Goal: Navigation & Orientation: Find specific page/section

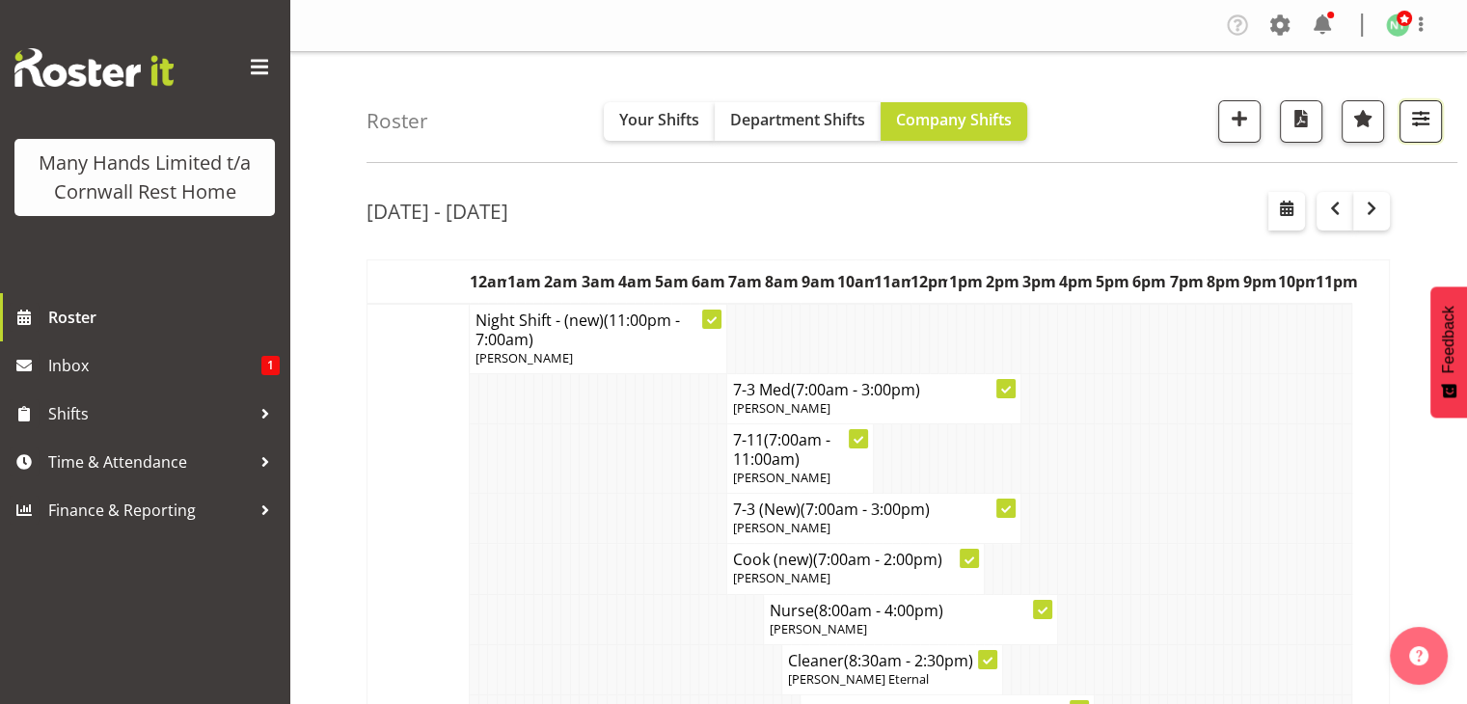
click at [1412, 132] on button "button" at bounding box center [1421, 121] width 42 height 42
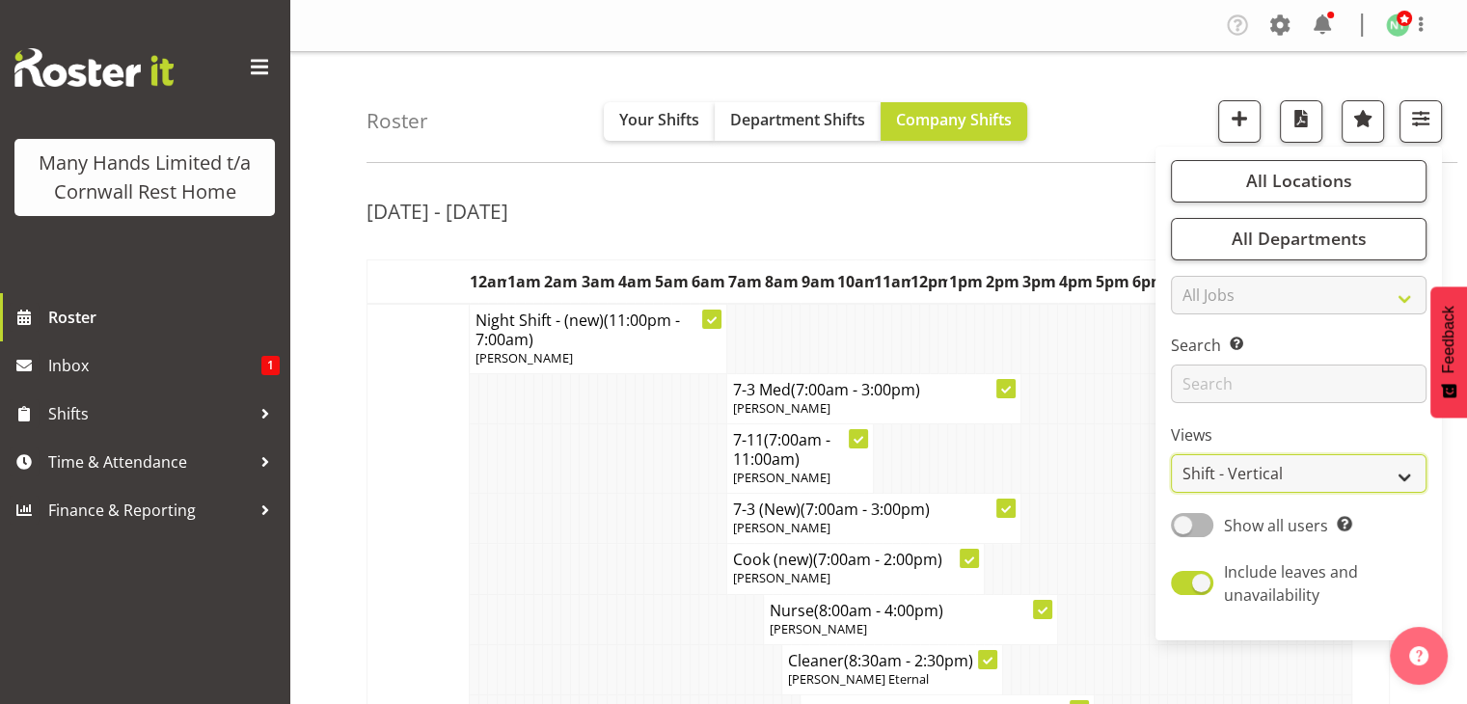
click at [1304, 472] on select "Staff Role Shift - Horizontal Shift - Vertical Staff - Location" at bounding box center [1299, 473] width 256 height 39
select select "staff"
click at [1172, 454] on select "Staff Role Shift - Horizontal Shift - Vertical Staff - Location" at bounding box center [1299, 473] width 256 height 39
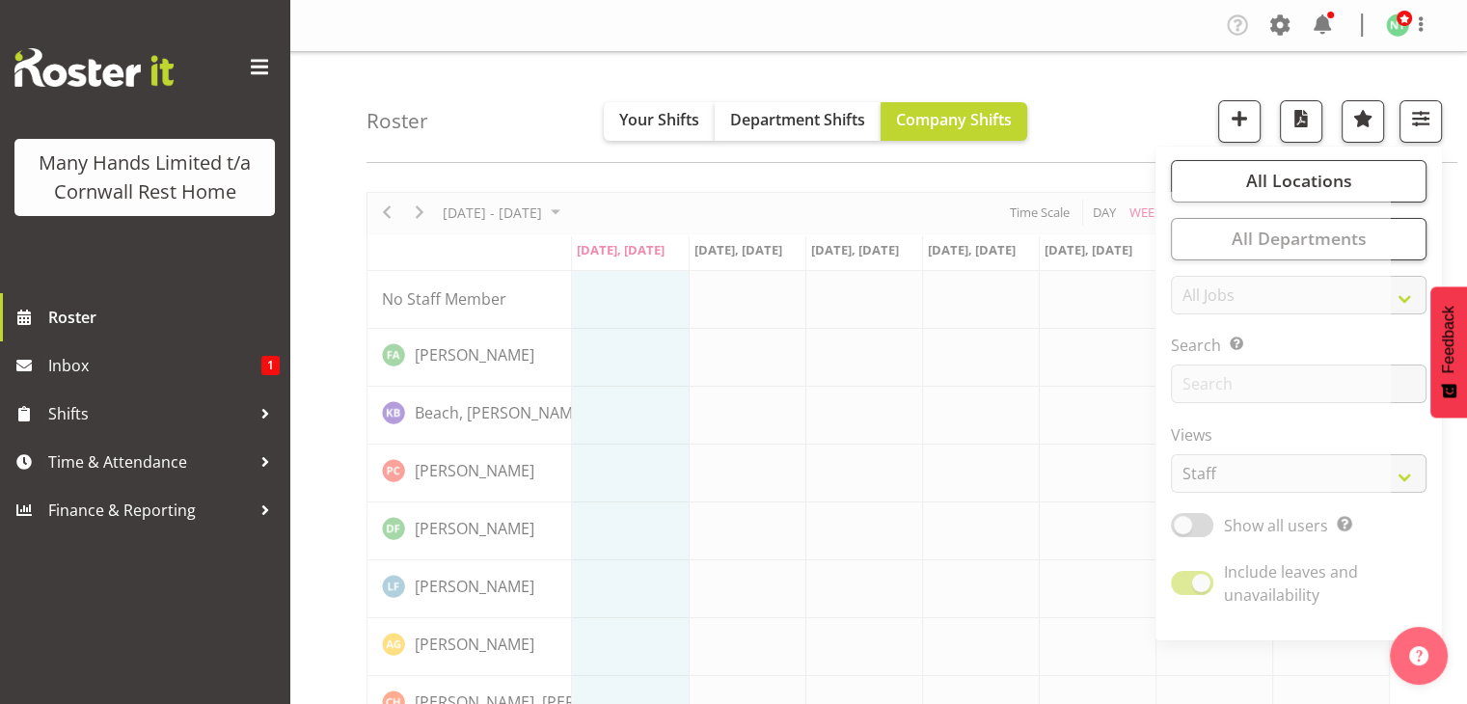
click at [502, 110] on div "Roster Your Shifts Department Shifts Company Shifts All Locations Clear Cornwal…" at bounding box center [912, 107] width 1091 height 111
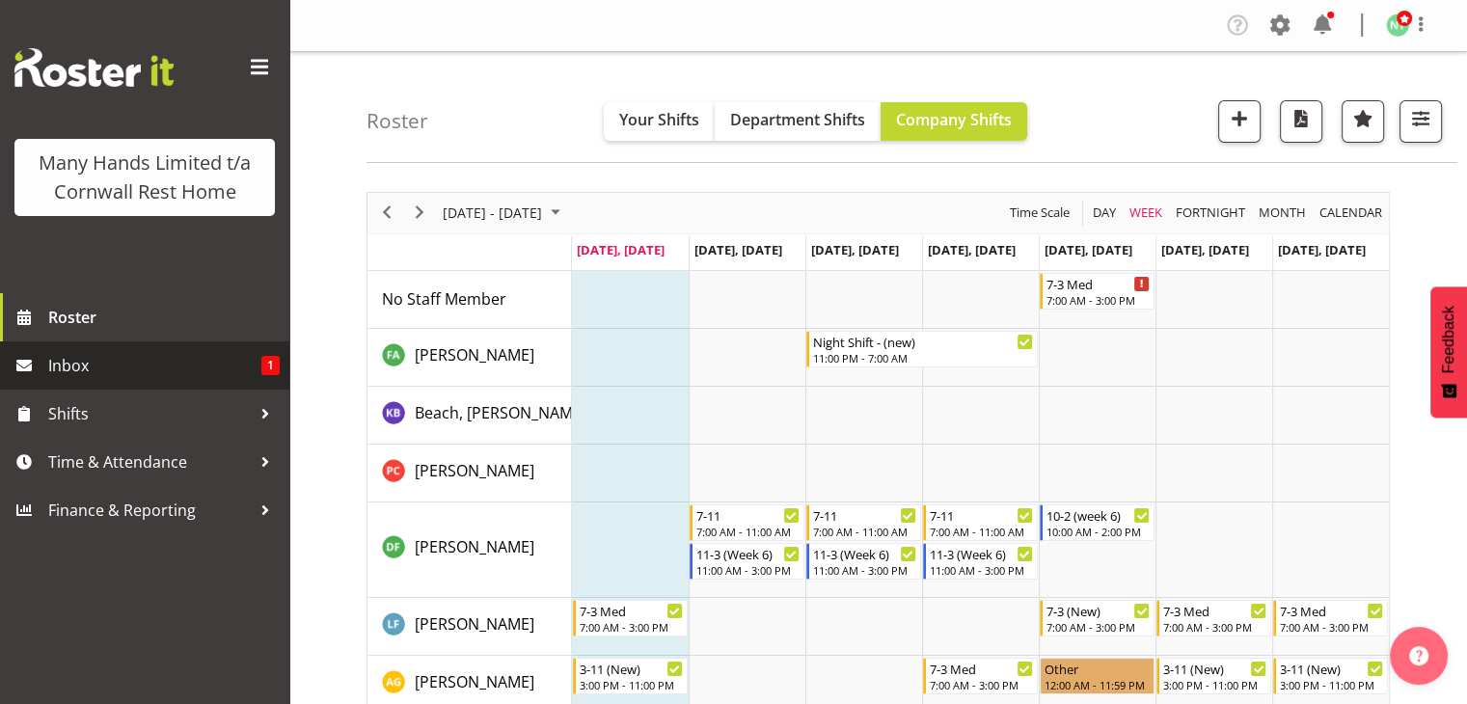
click at [209, 373] on span "Inbox" at bounding box center [154, 365] width 213 height 29
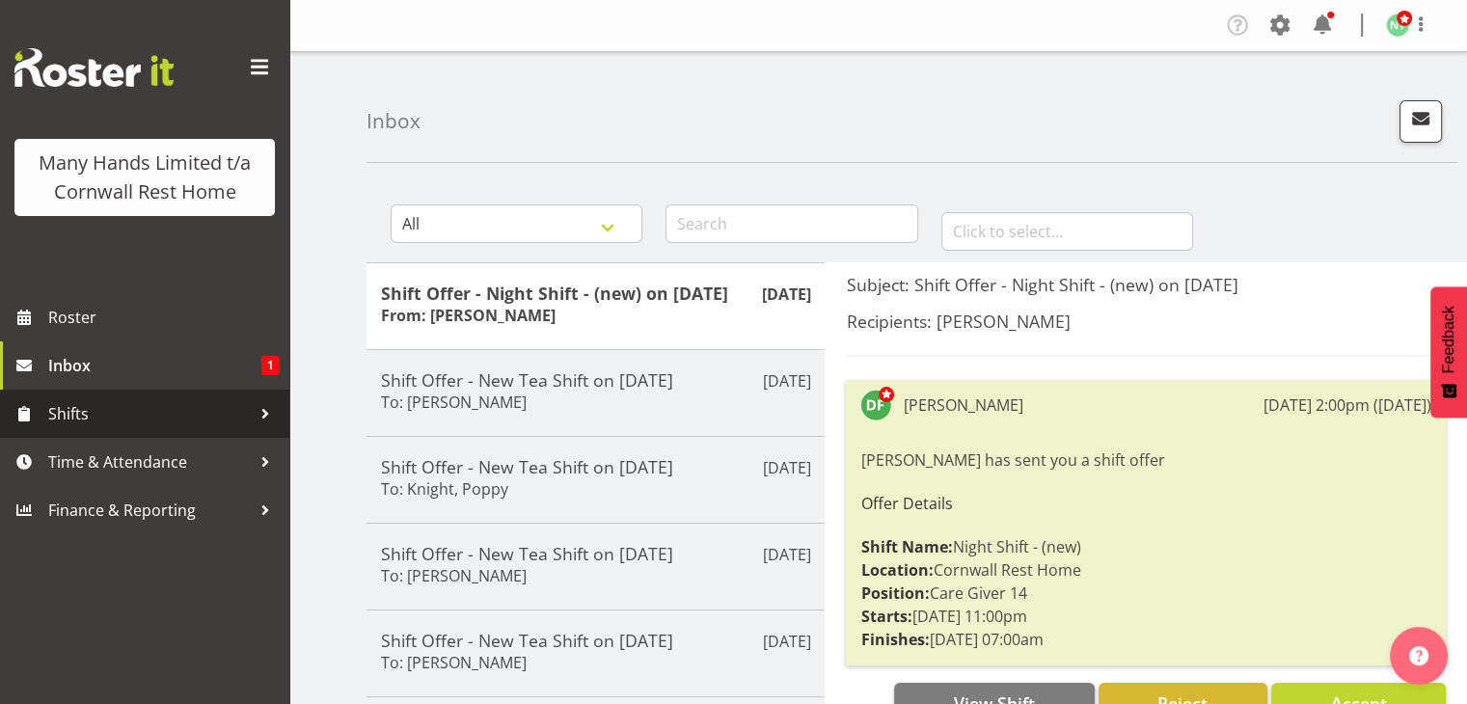
click at [189, 418] on span "Shifts" at bounding box center [149, 413] width 203 height 29
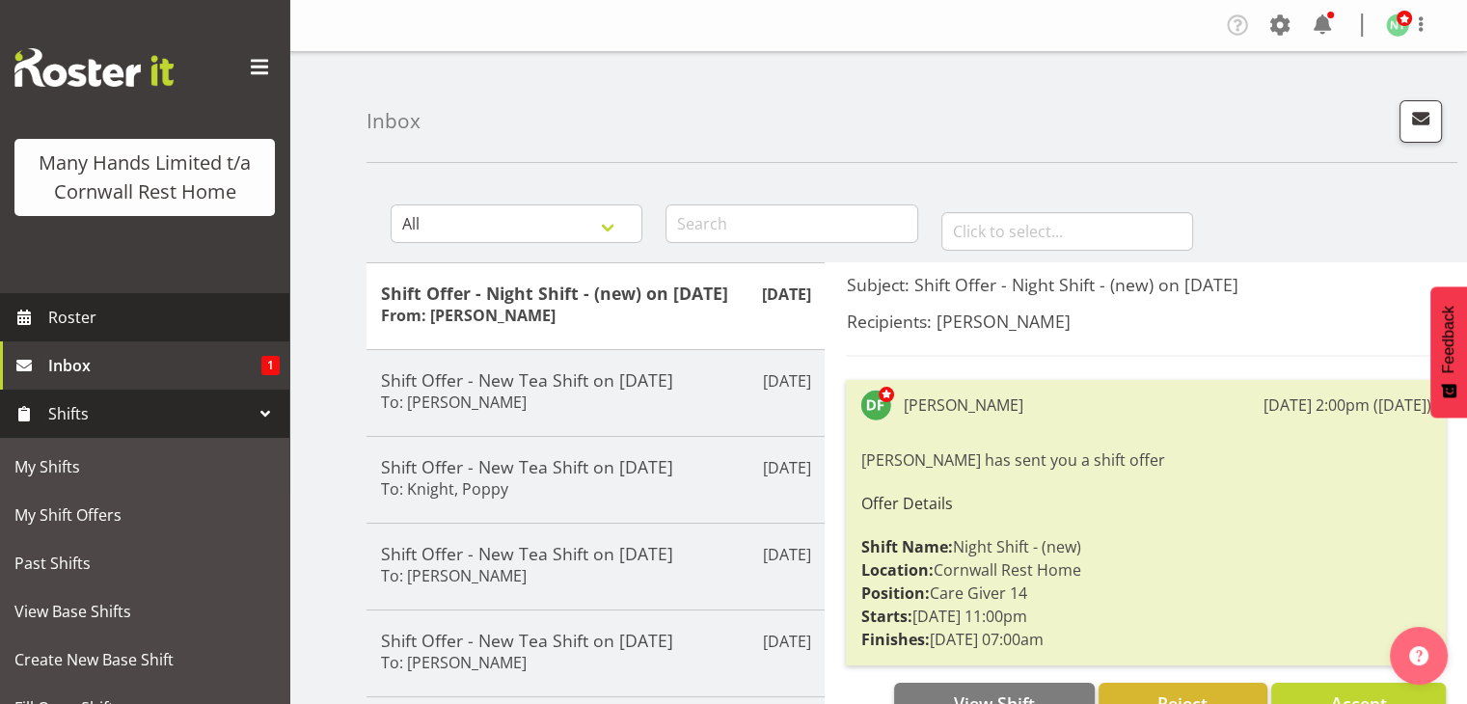
click at [147, 332] on span "Roster" at bounding box center [164, 317] width 232 height 29
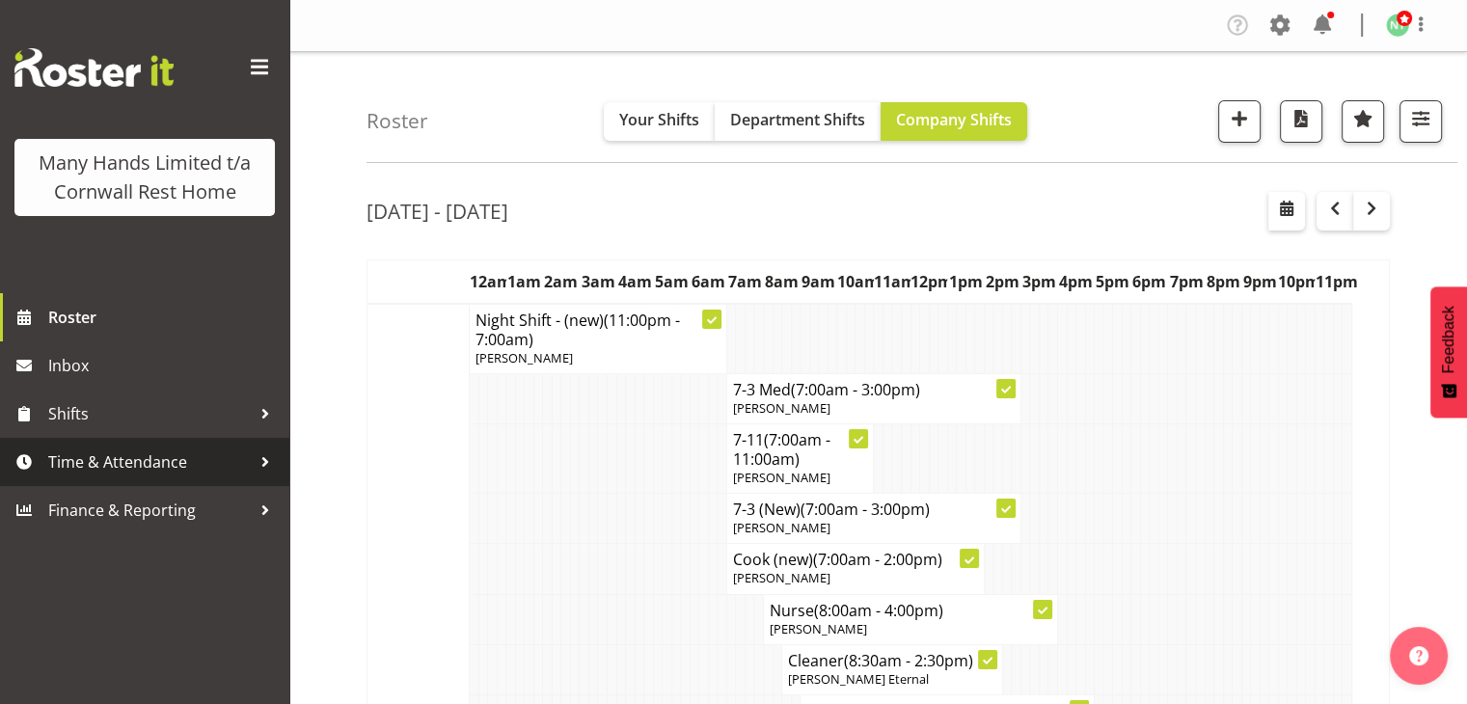
click at [168, 462] on span "Time & Attendance" at bounding box center [149, 462] width 203 height 29
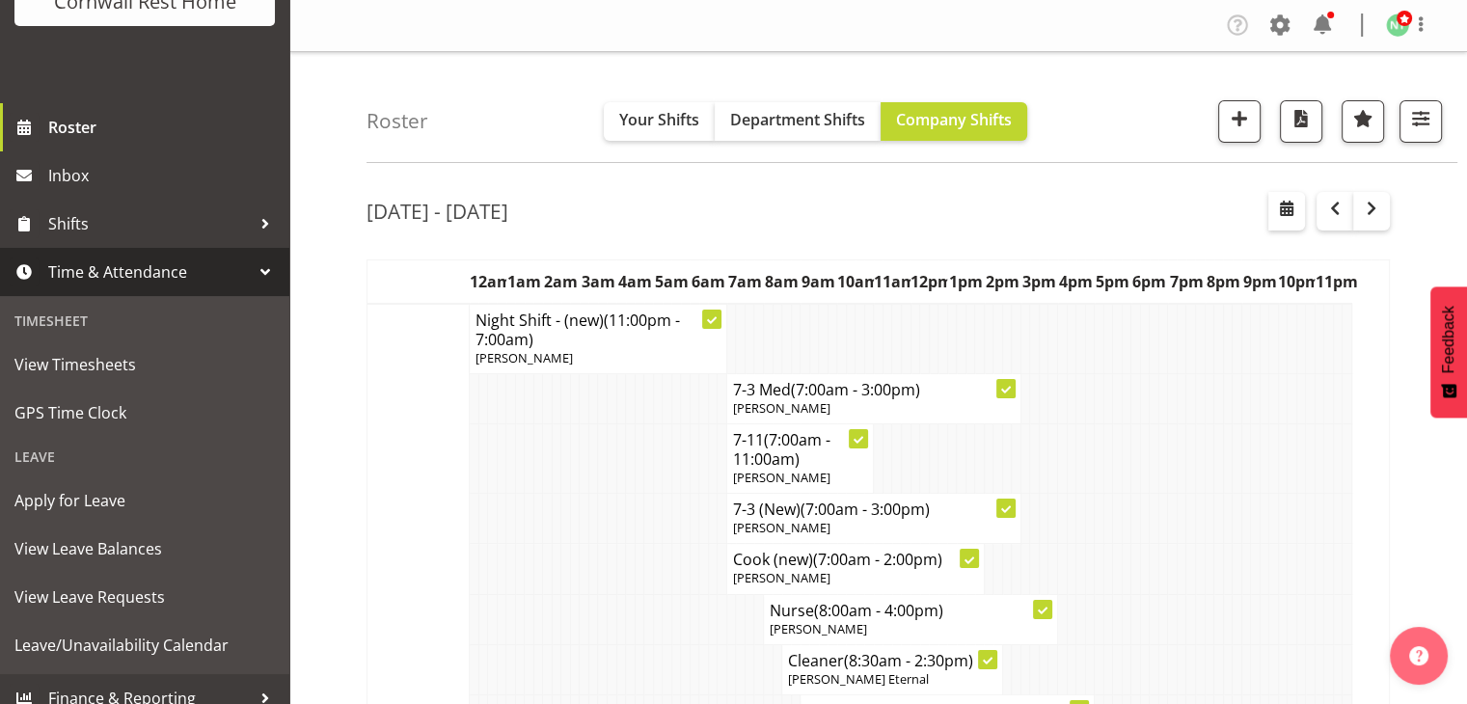
scroll to position [192, 0]
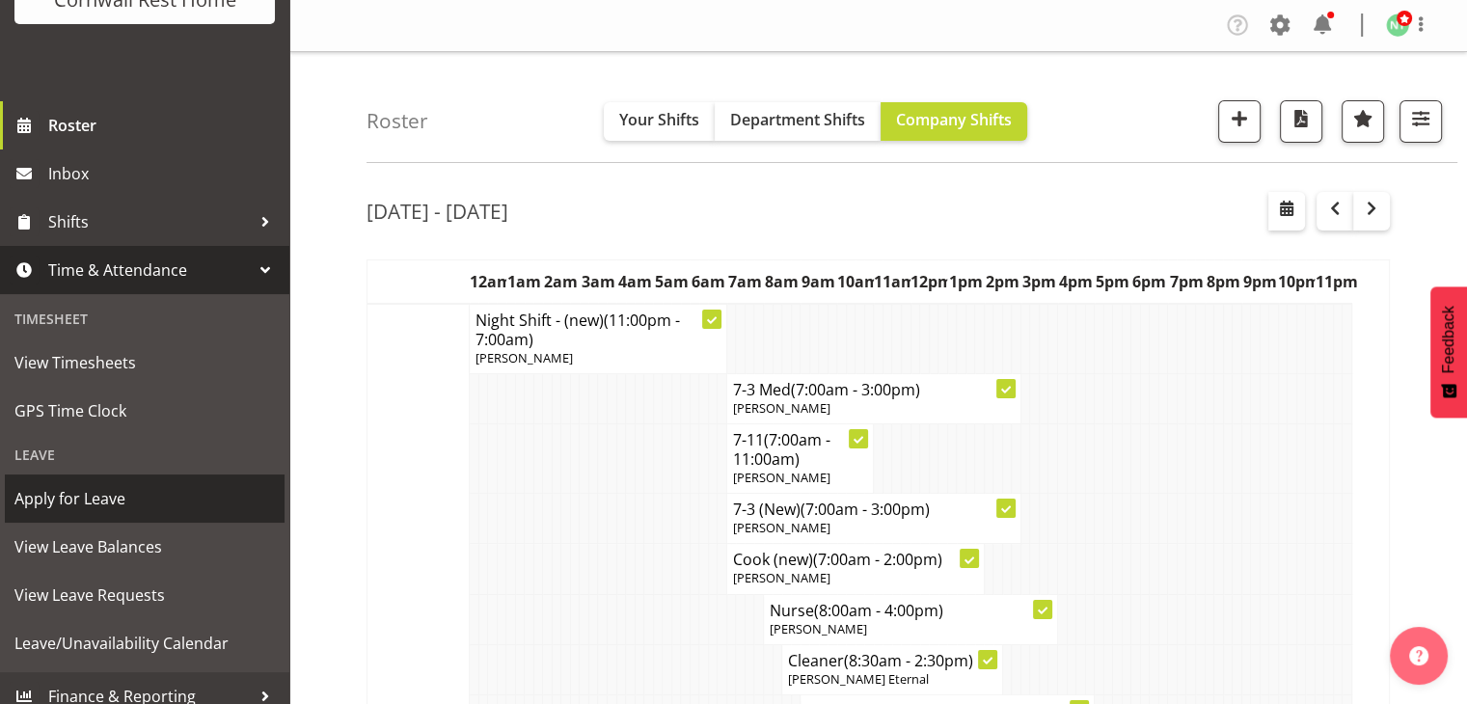
click at [146, 513] on span "Apply for Leave" at bounding box center [144, 498] width 260 height 29
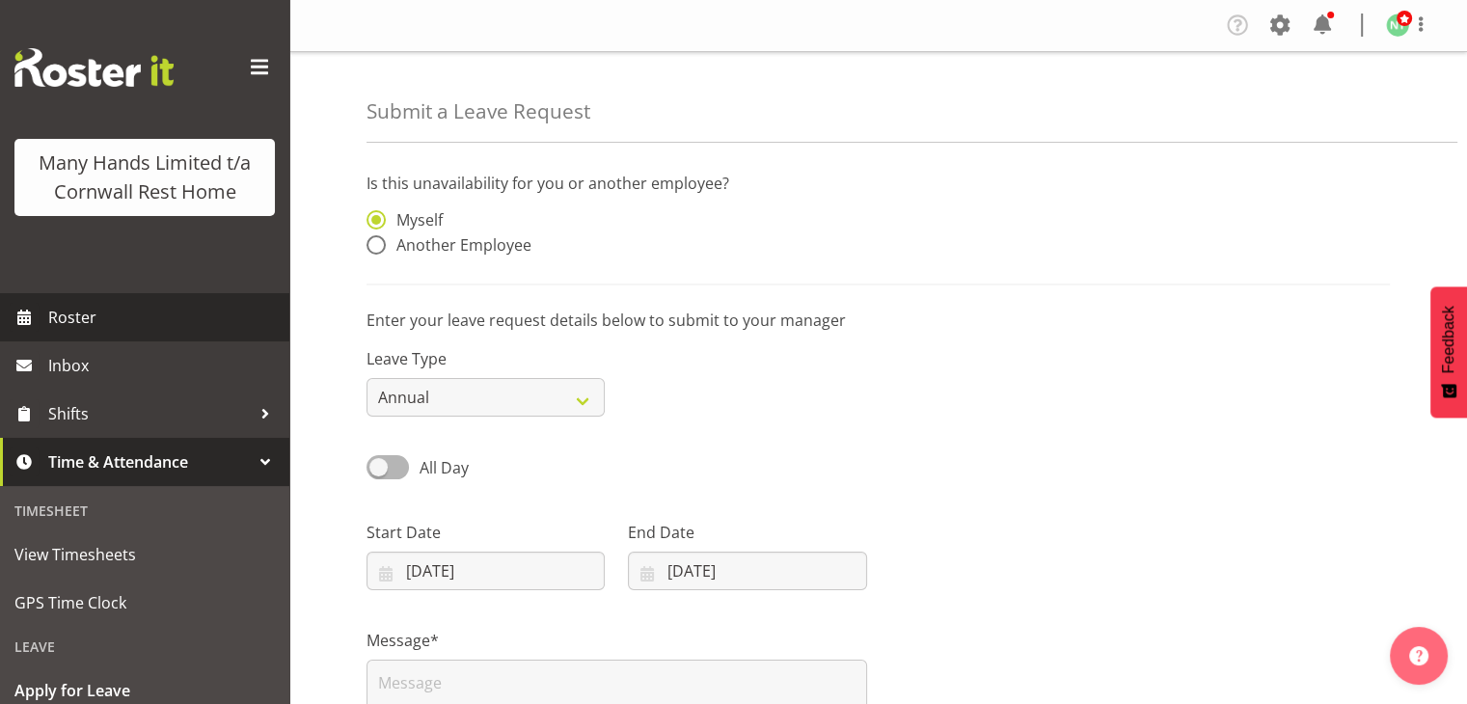
click at [116, 332] on span "Roster" at bounding box center [164, 317] width 232 height 29
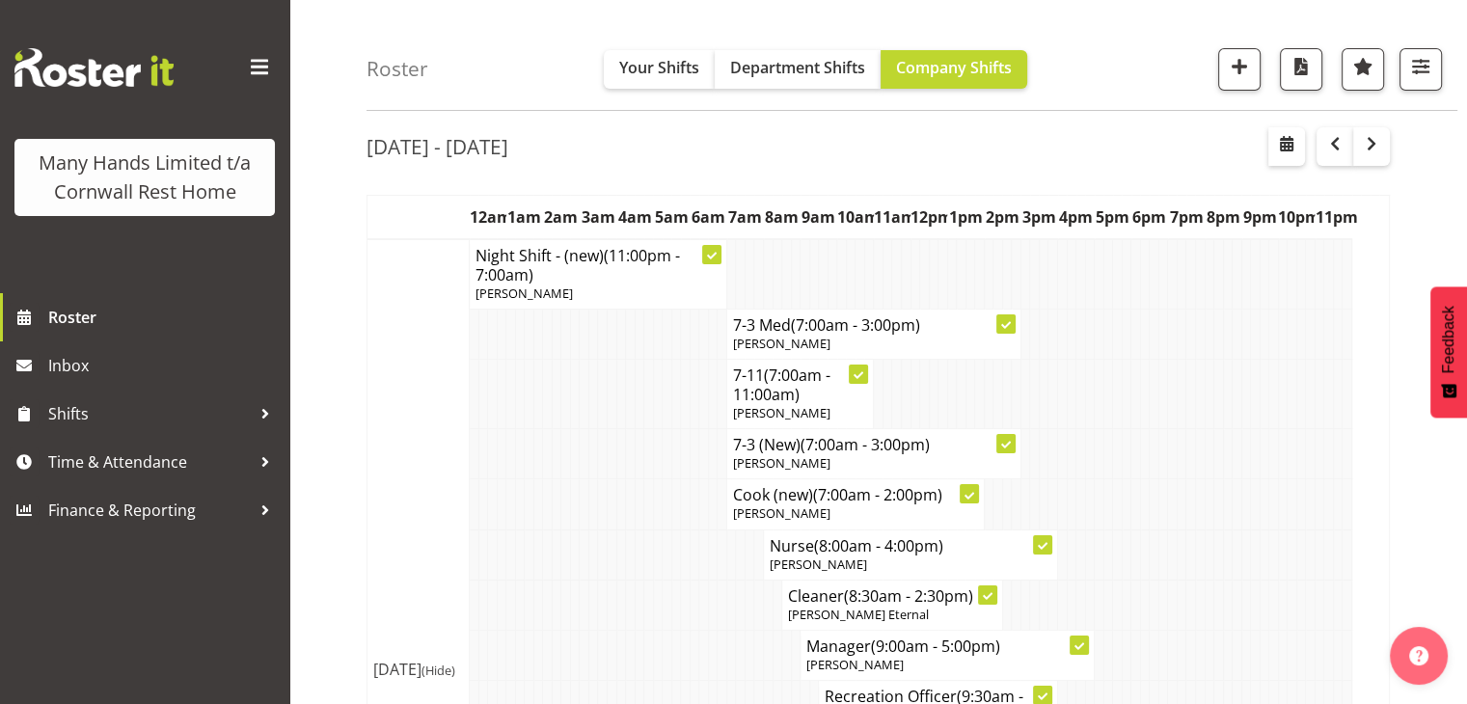
scroll to position [77, 0]
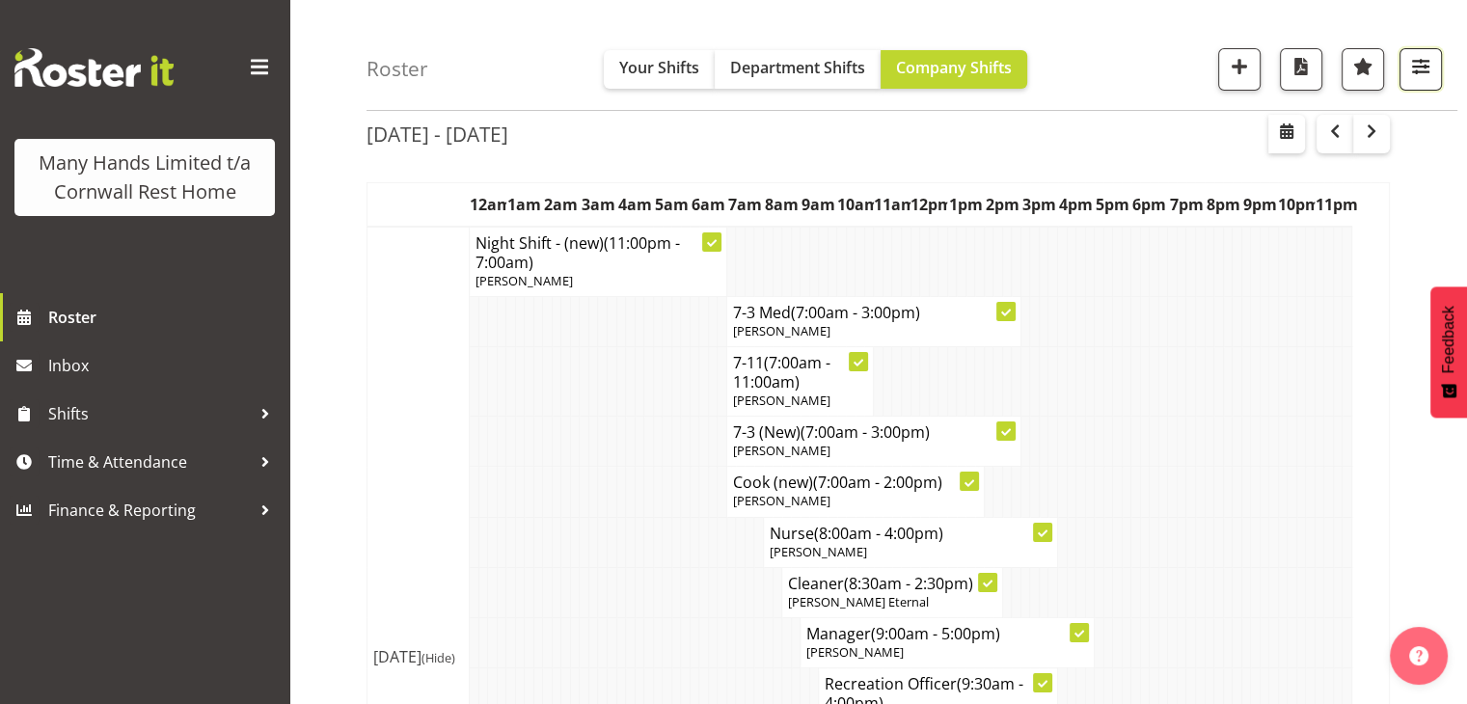
click at [1428, 77] on span "button" at bounding box center [1421, 66] width 25 height 25
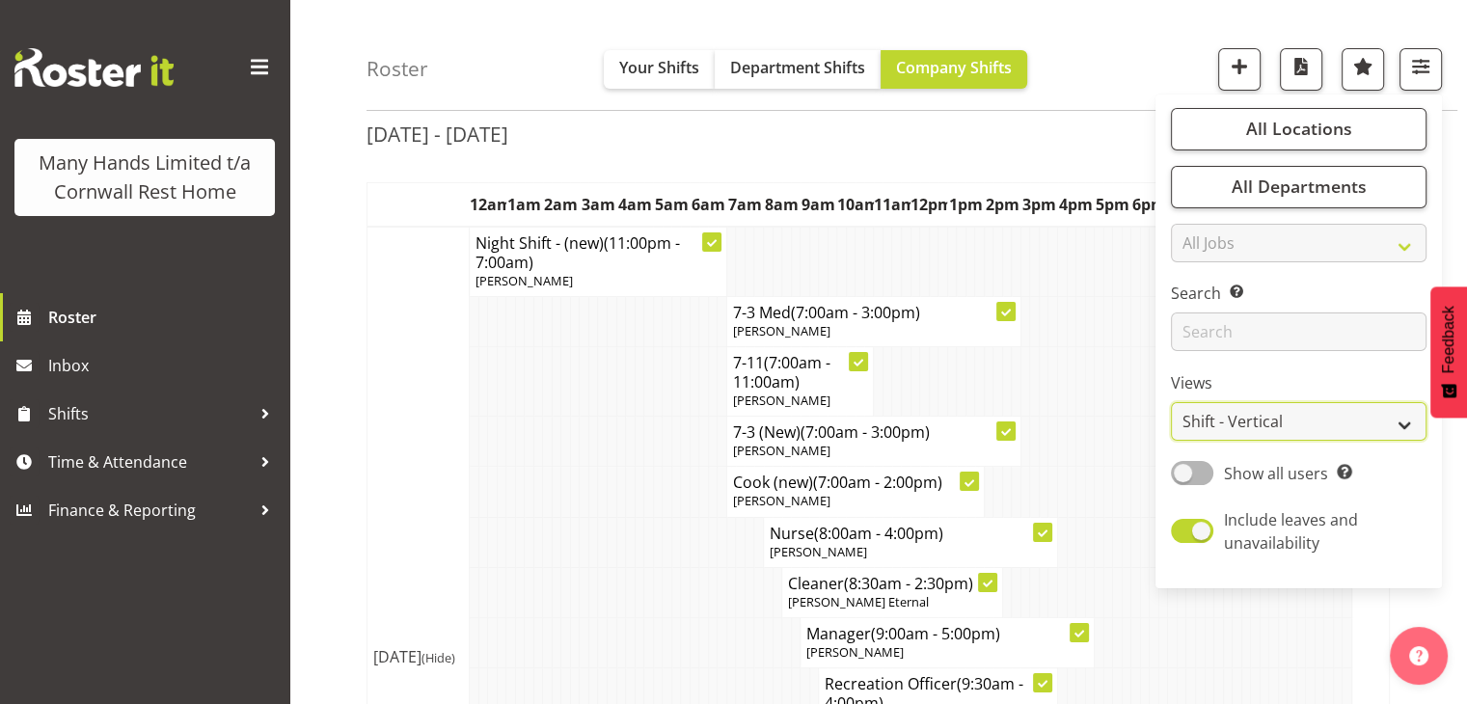
click at [1385, 417] on select "Staff Role Shift - Horizontal Shift - Vertical Staff - Location" at bounding box center [1299, 422] width 256 height 39
select select "staff"
click at [1172, 403] on select "Staff Role Shift - Horizontal Shift - Vertical Staff - Location" at bounding box center [1299, 422] width 256 height 39
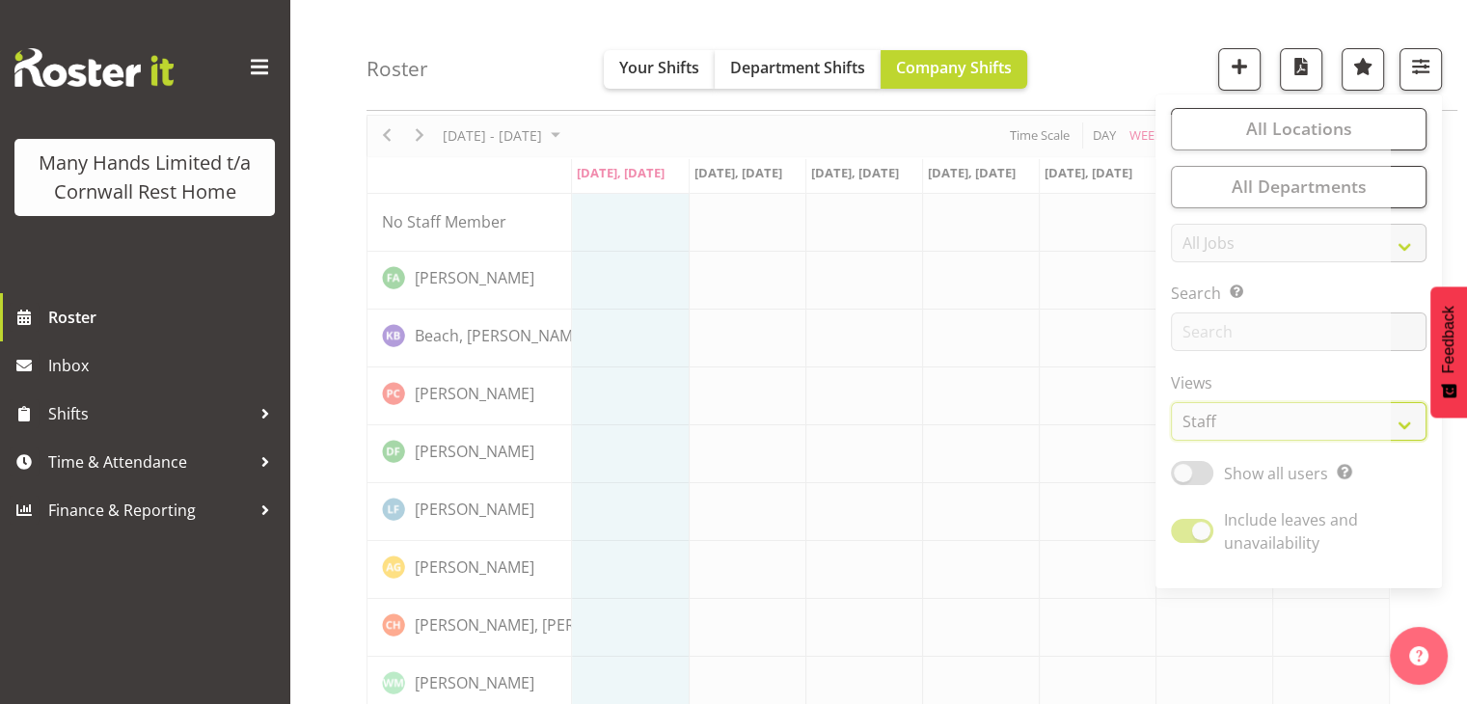
scroll to position [63, 0]
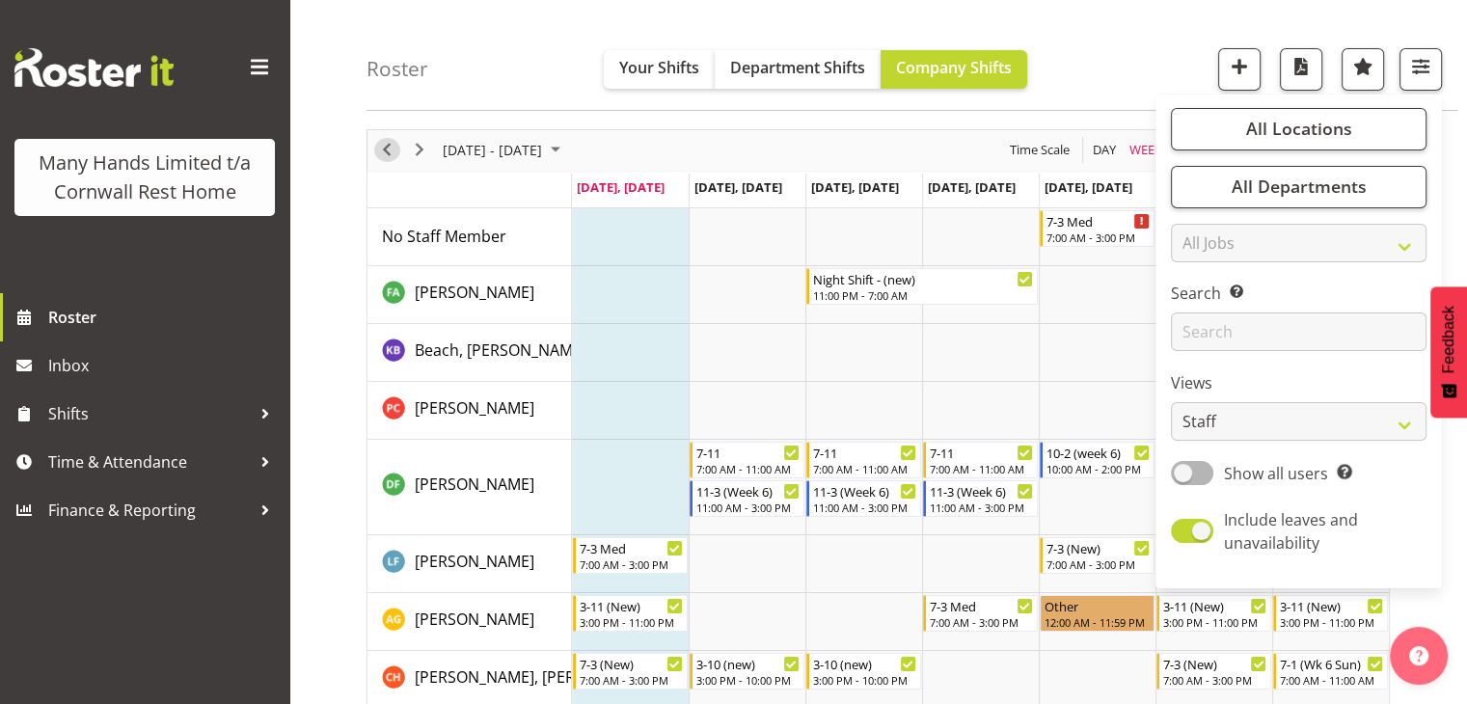
click at [386, 151] on span "Previous" at bounding box center [386, 150] width 23 height 24
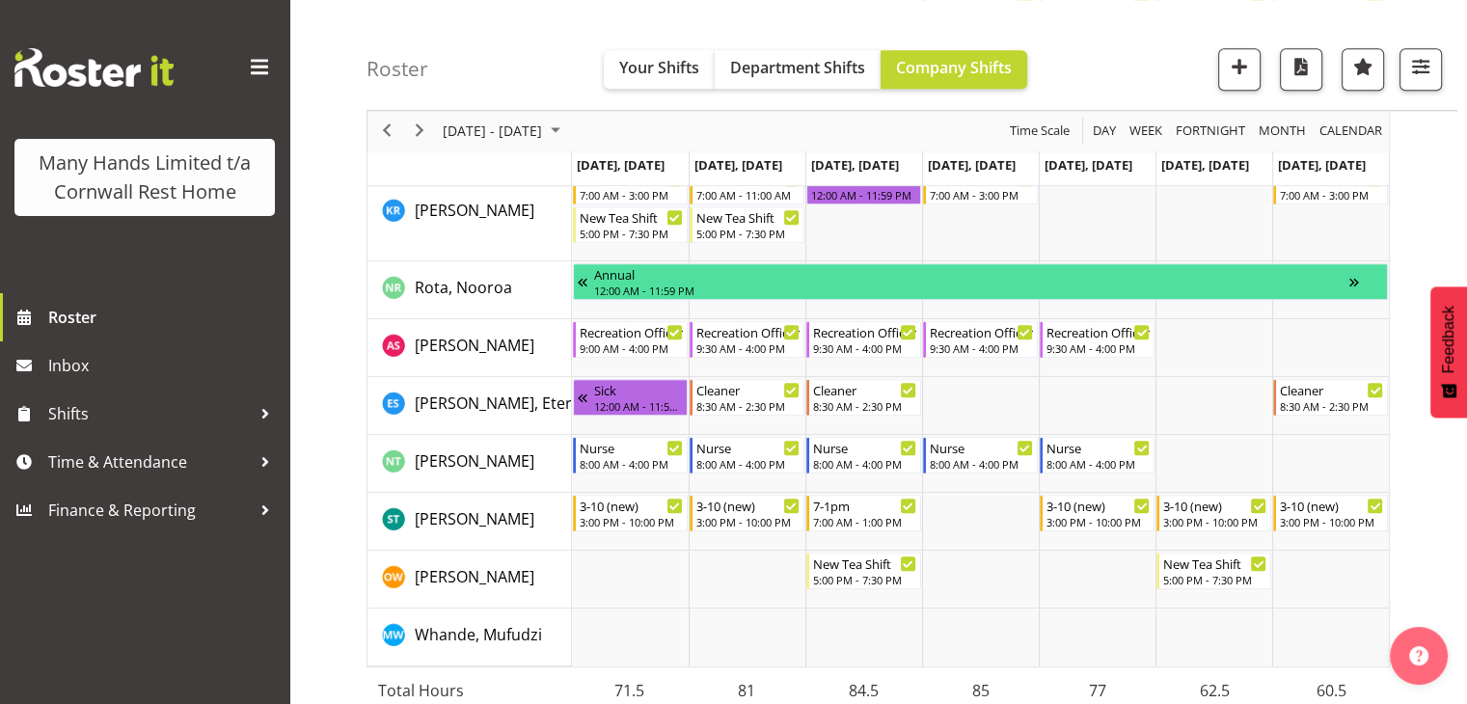
scroll to position [1568, 0]
